Goal: Find contact information: Find contact information

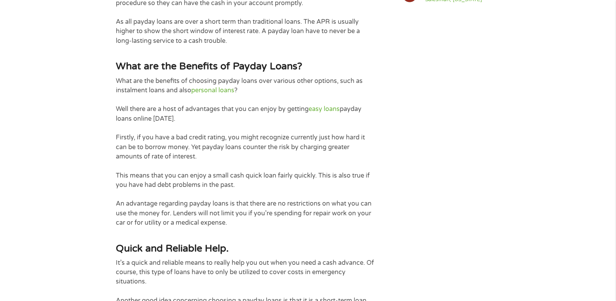
scroll to position [739, 0]
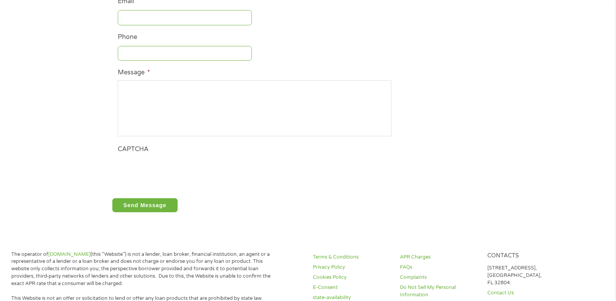
scroll to position [272, 0]
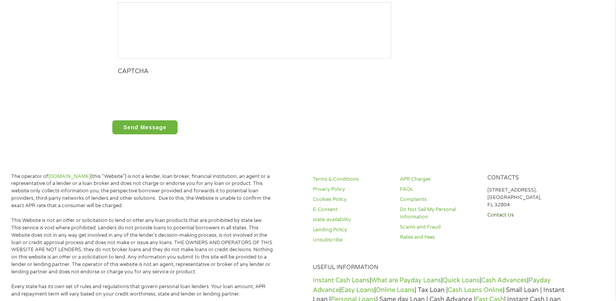
click at [502, 214] on link "Contact Us" at bounding box center [527, 214] width 78 height 7
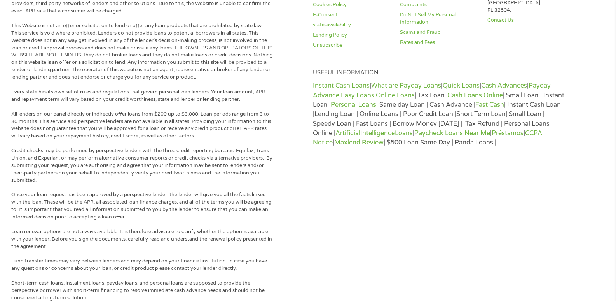
scroll to position [671, 0]
